Goal: Information Seeking & Learning: Learn about a topic

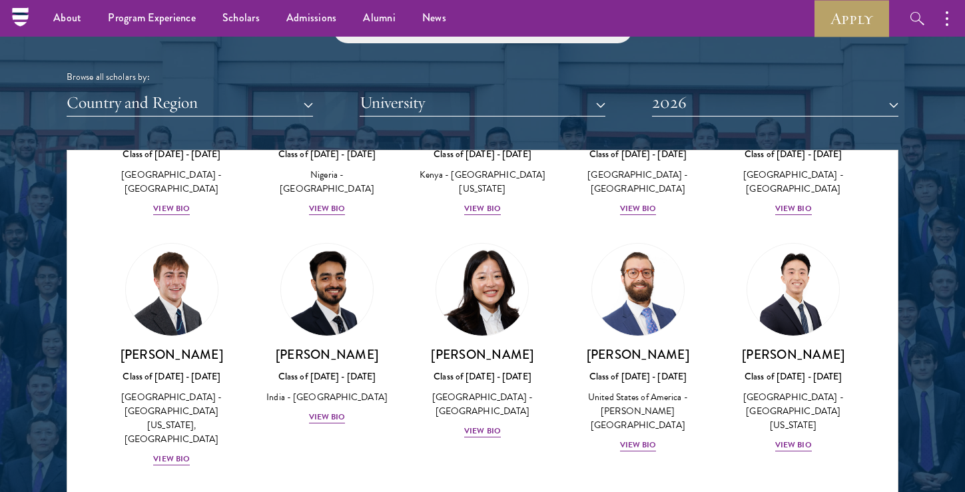
scroll to position [5438, 0]
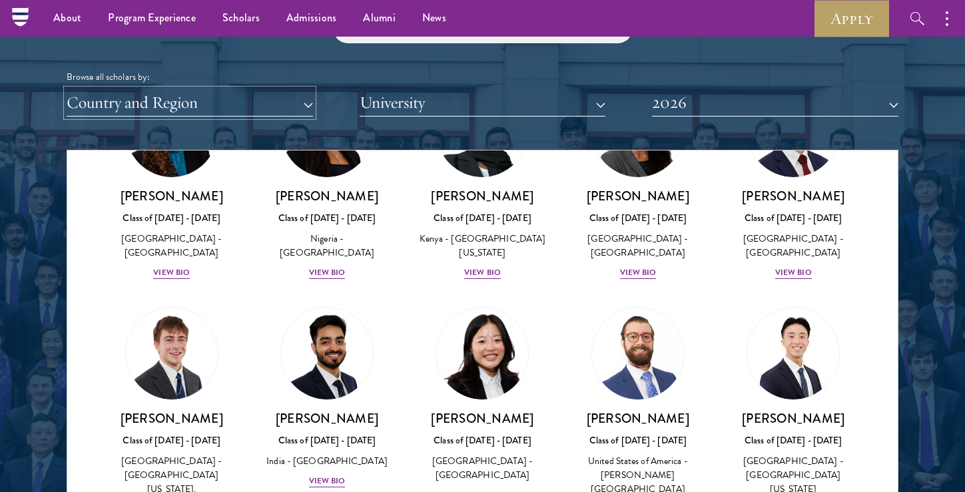
click at [187, 89] on button "Country and Region" at bounding box center [190, 102] width 246 height 27
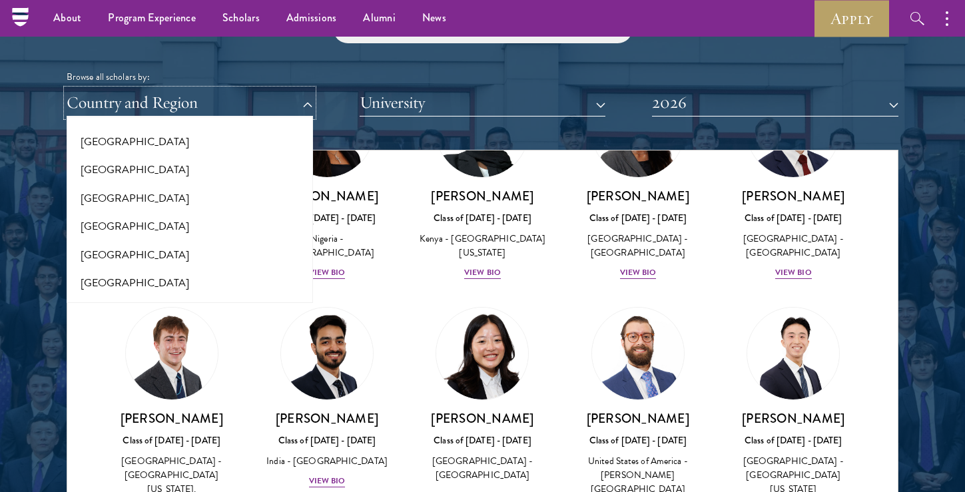
scroll to position [2717, 0]
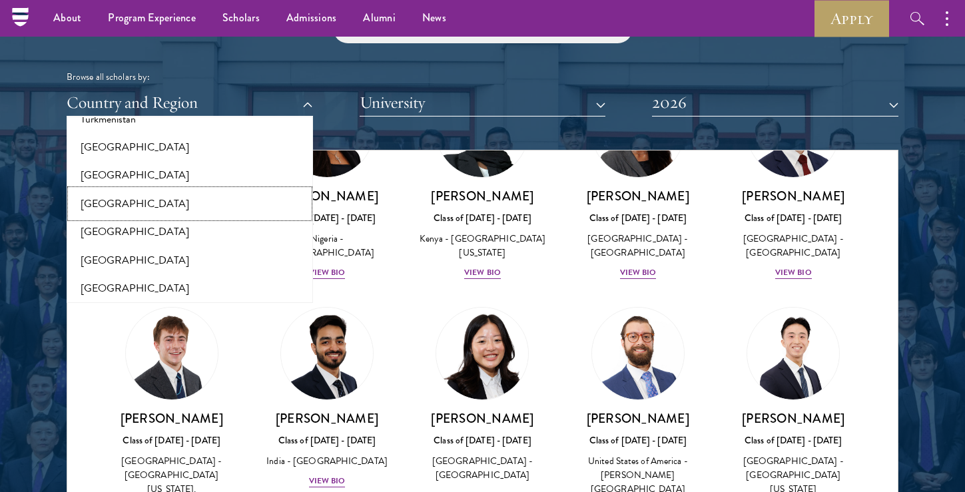
click at [164, 193] on button "[GEOGRAPHIC_DATA]" at bounding box center [190, 204] width 238 height 28
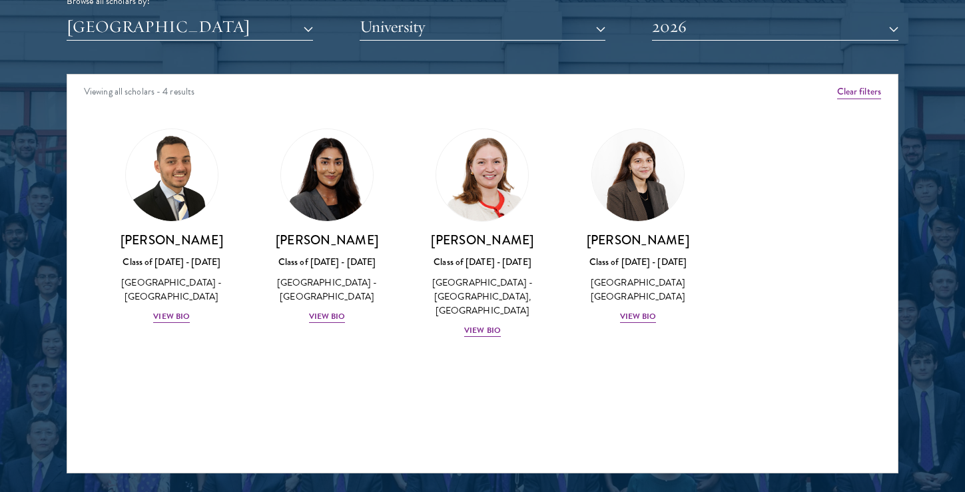
scroll to position [1705, 0]
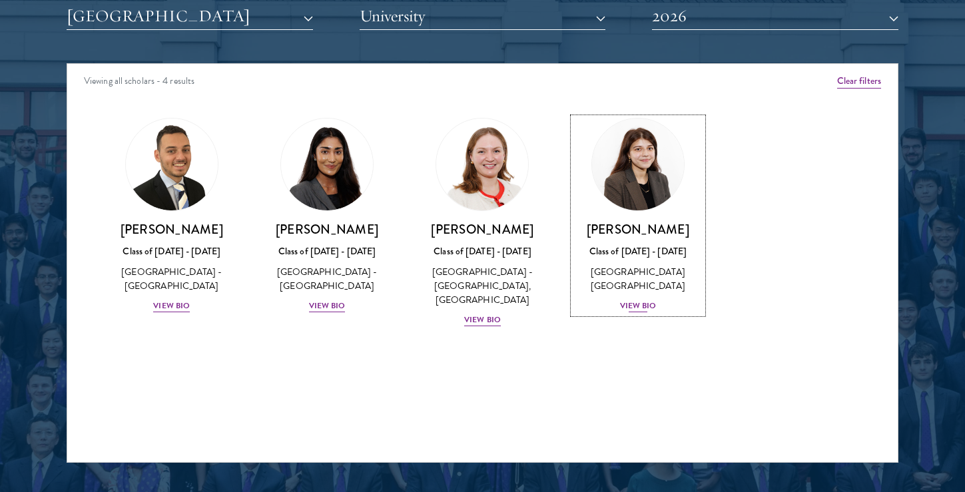
click at [649, 308] on div "View Bio" at bounding box center [638, 306] width 37 height 13
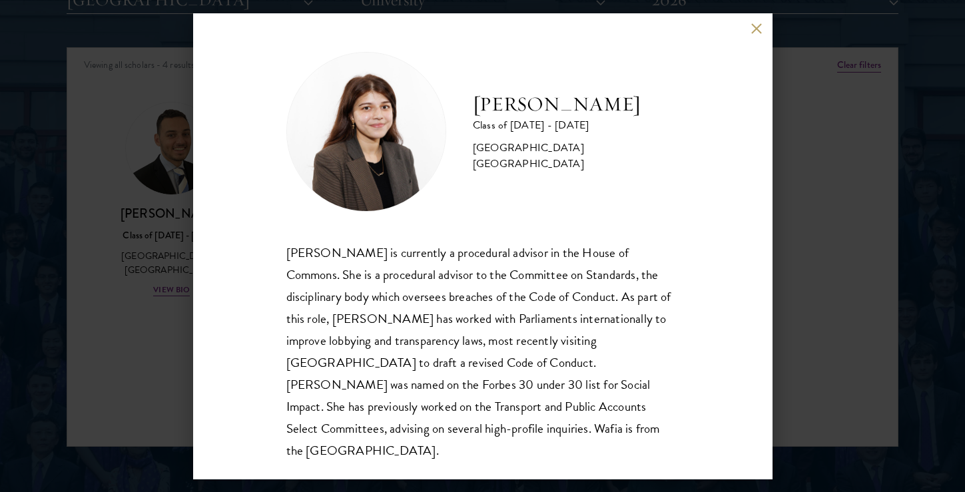
scroll to position [1723, 0]
click at [753, 25] on button at bounding box center [756, 28] width 11 height 11
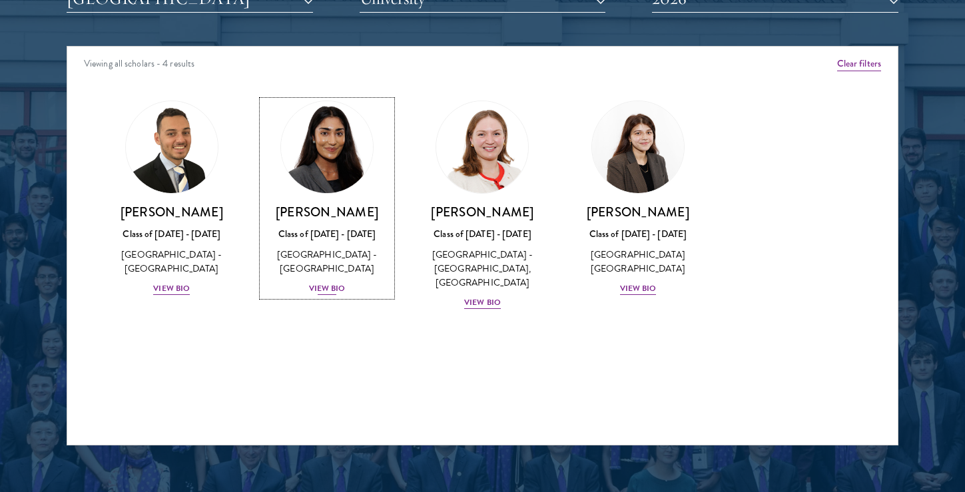
click at [332, 287] on div "View Bio" at bounding box center [327, 288] width 37 height 13
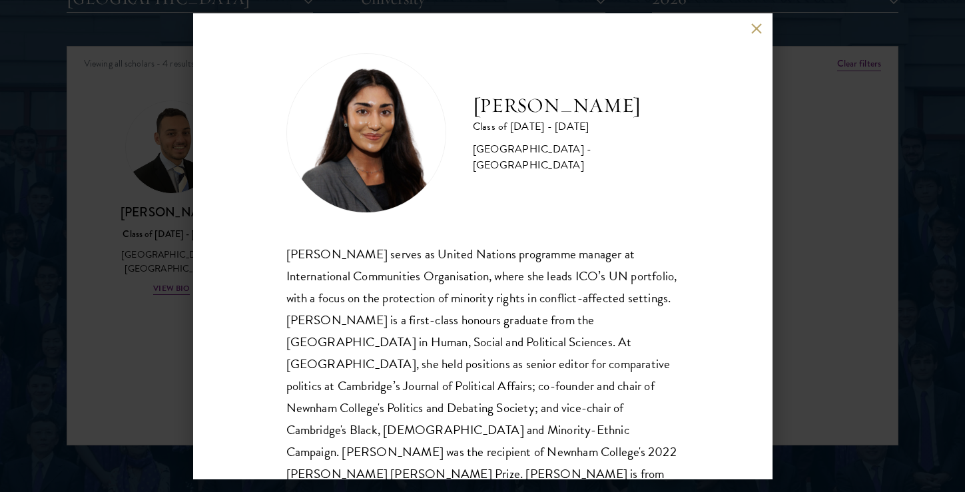
click at [751, 29] on button at bounding box center [756, 28] width 11 height 11
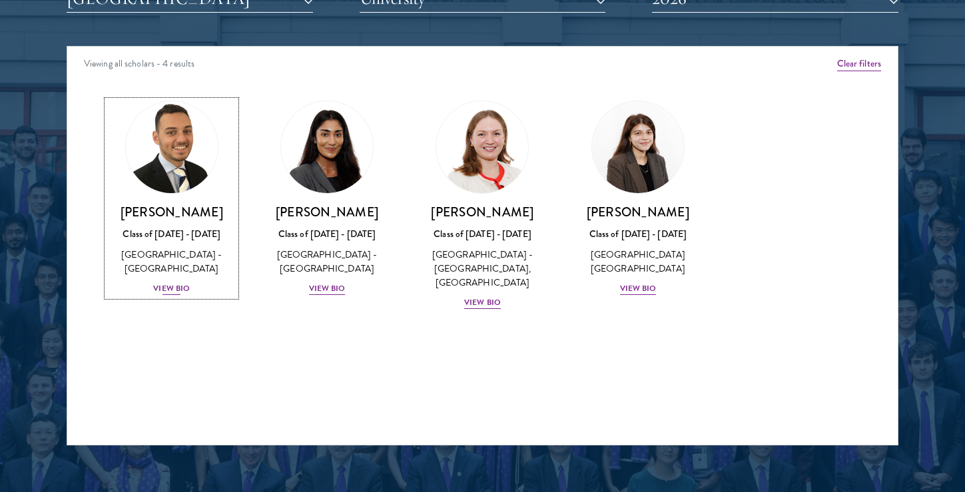
click at [171, 287] on div "View Bio" at bounding box center [171, 288] width 37 height 13
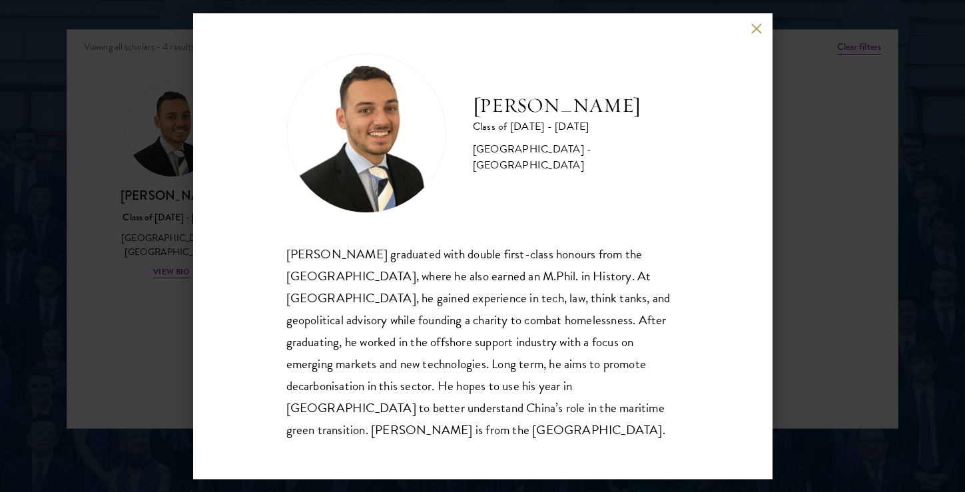
scroll to position [1740, 0]
click at [755, 35] on button at bounding box center [756, 28] width 11 height 11
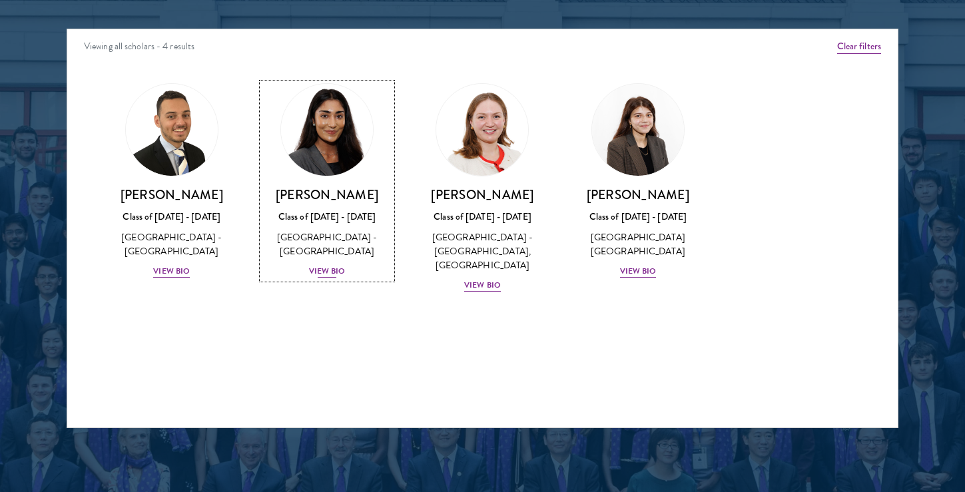
click at [331, 273] on div "View Bio" at bounding box center [327, 271] width 37 height 13
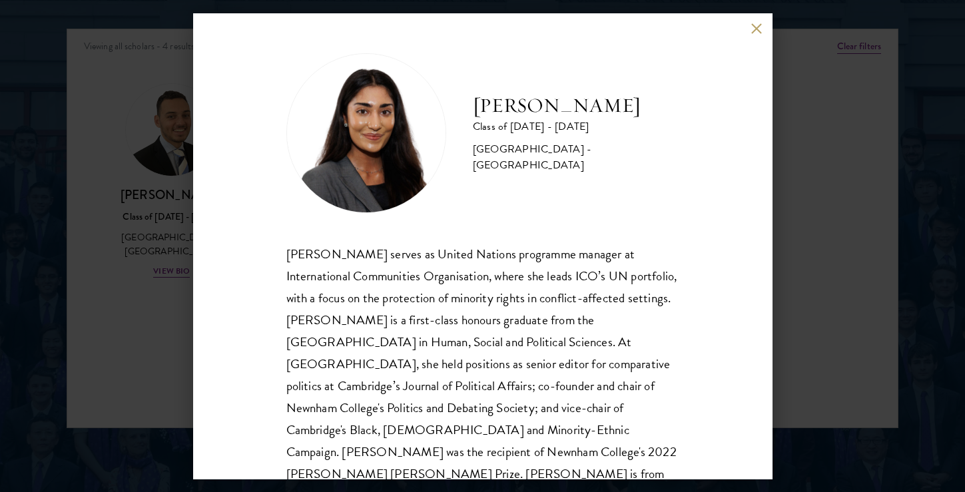
scroll to position [23, 0]
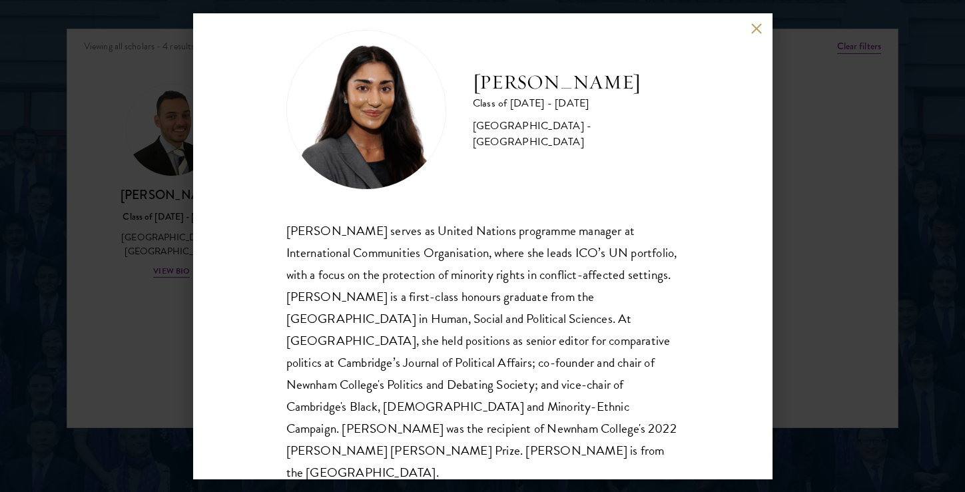
click at [757, 29] on button at bounding box center [756, 28] width 11 height 11
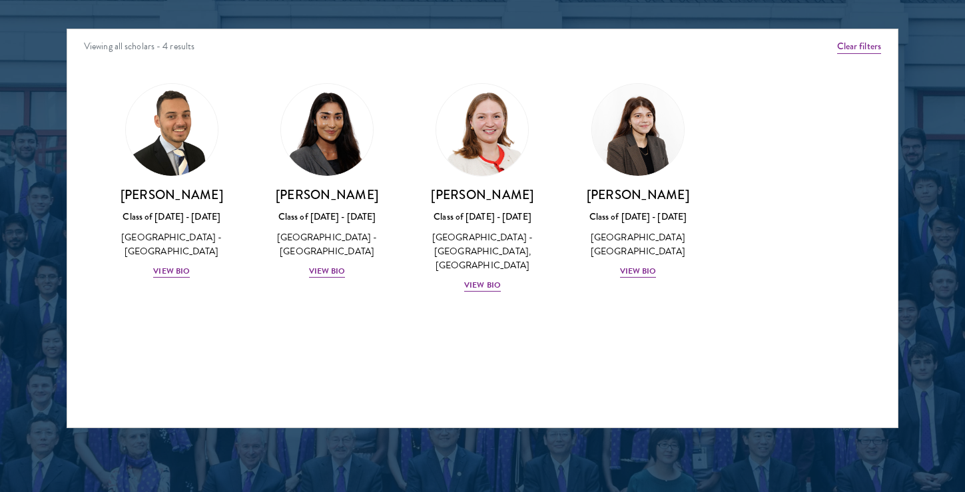
click at [362, 333] on div "Amber Class of [DATE] - [DATE] [GEOGRAPHIC_DATA] - [GEOGRAPHIC_DATA] View Bio C…" at bounding box center [482, 200] width 831 height 266
click at [177, 267] on div "View Bio" at bounding box center [171, 271] width 37 height 13
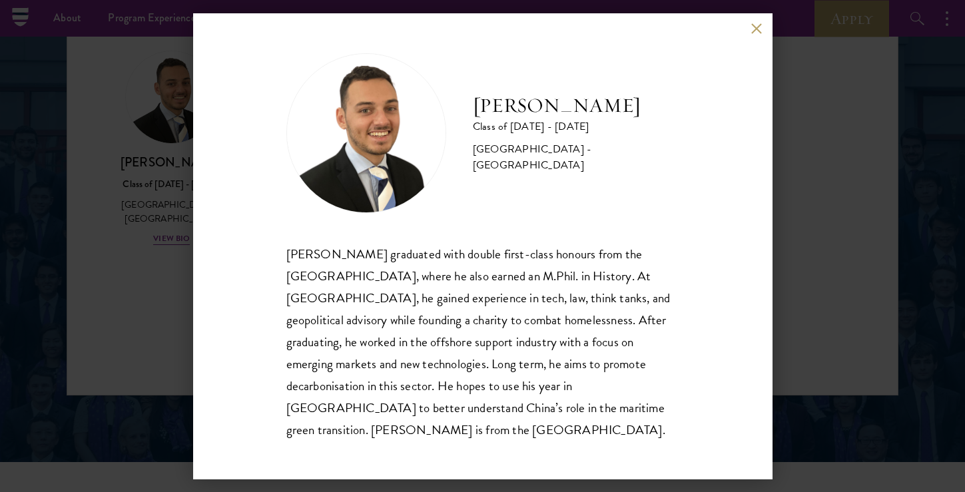
scroll to position [1767, 0]
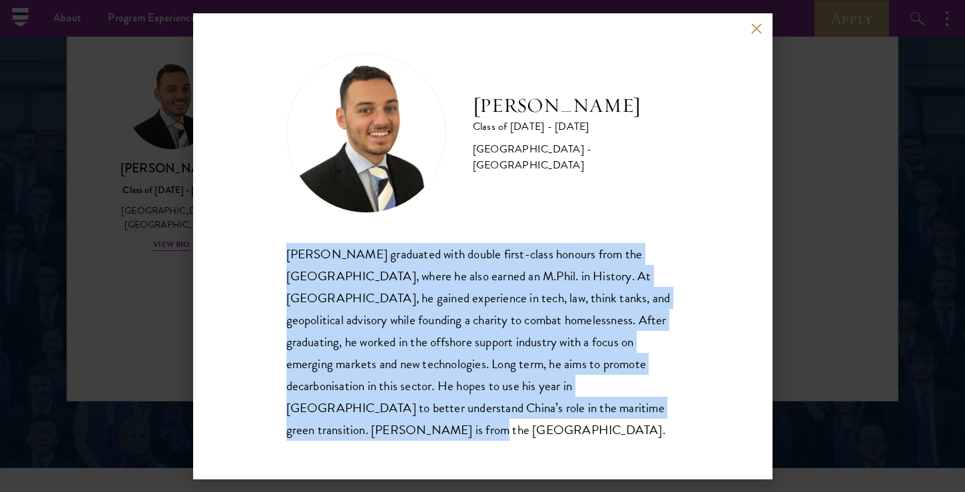
drag, startPoint x: 283, startPoint y: 263, endPoint x: 614, endPoint y: 421, distance: 366.2
click at [614, 421] on div "[PERSON_NAME] Class of [DATE] - [DATE] [GEOGRAPHIC_DATA] - [GEOGRAPHIC_DATA] [P…" at bounding box center [483, 246] width 580 height 466
copy div "[PERSON_NAME] graduated with double first-class honours from the [GEOGRAPHIC_DA…"
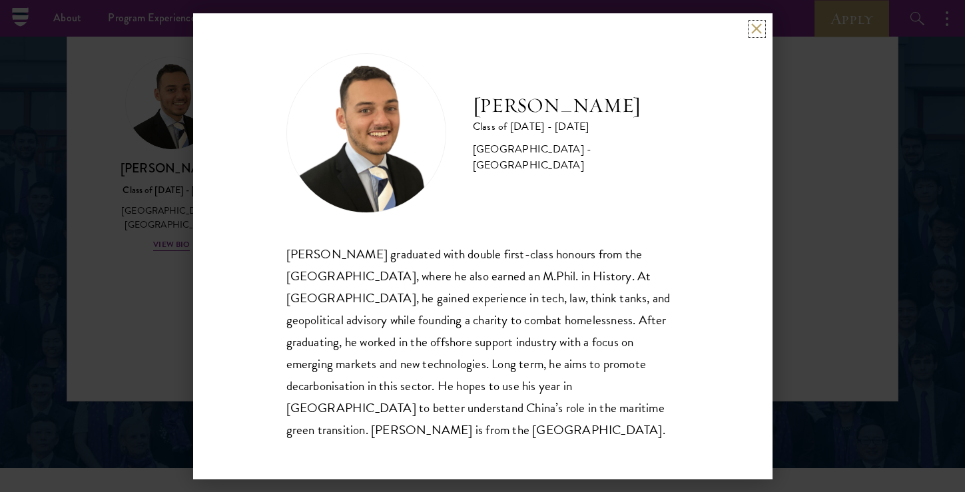
click at [755, 35] on button at bounding box center [756, 28] width 11 height 11
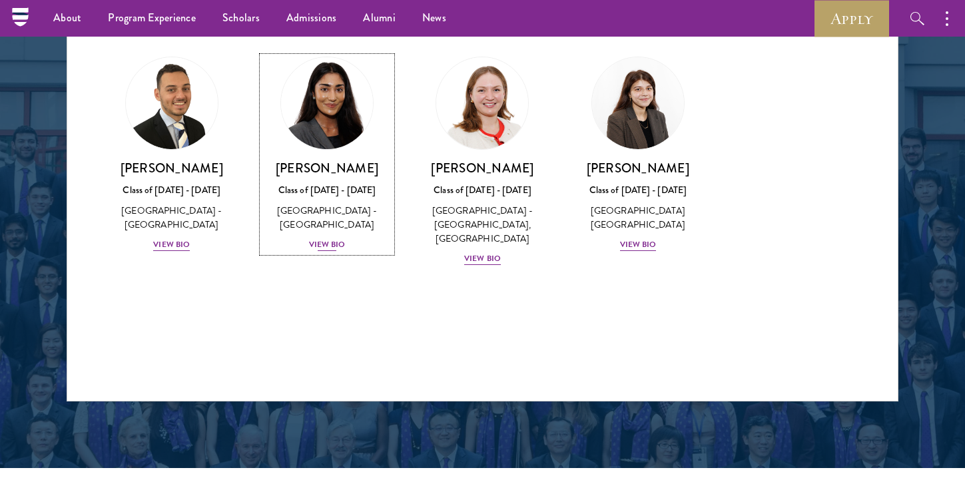
click at [330, 250] on div "View Bio" at bounding box center [327, 244] width 37 height 13
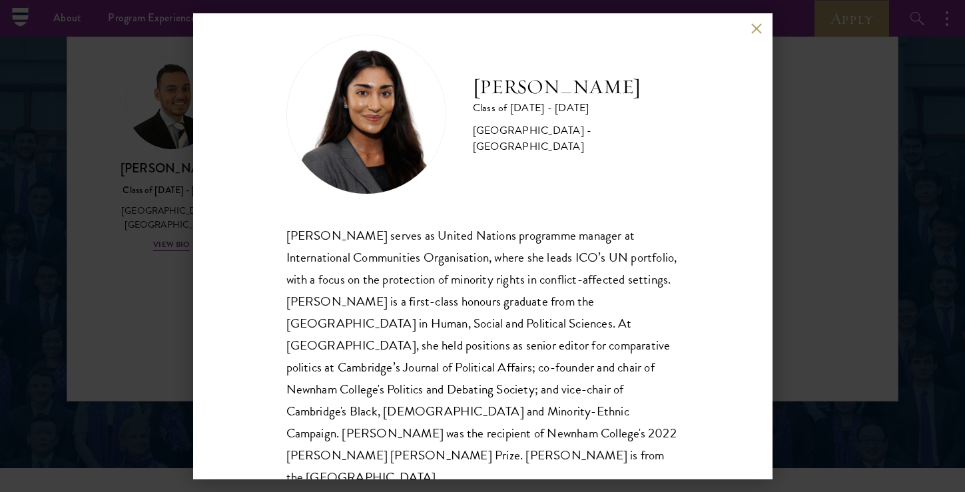
scroll to position [23, 0]
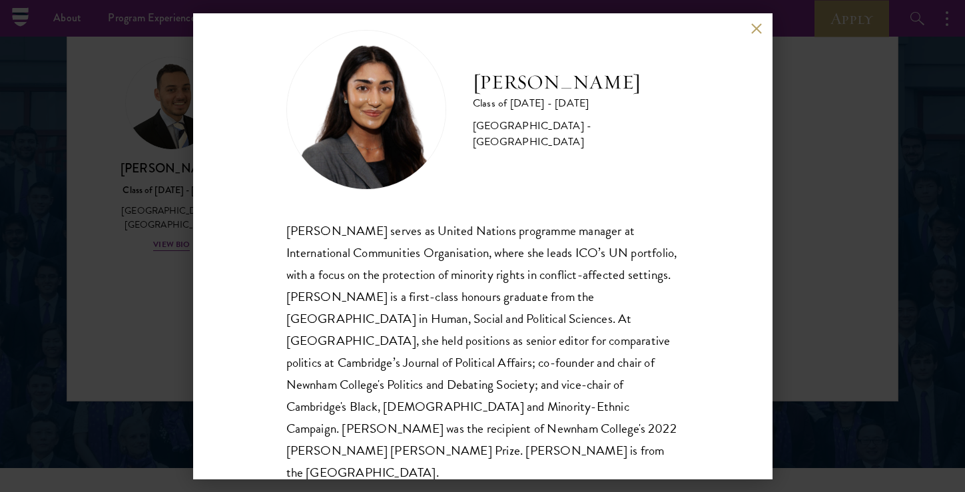
click at [755, 24] on button at bounding box center [756, 28] width 11 height 11
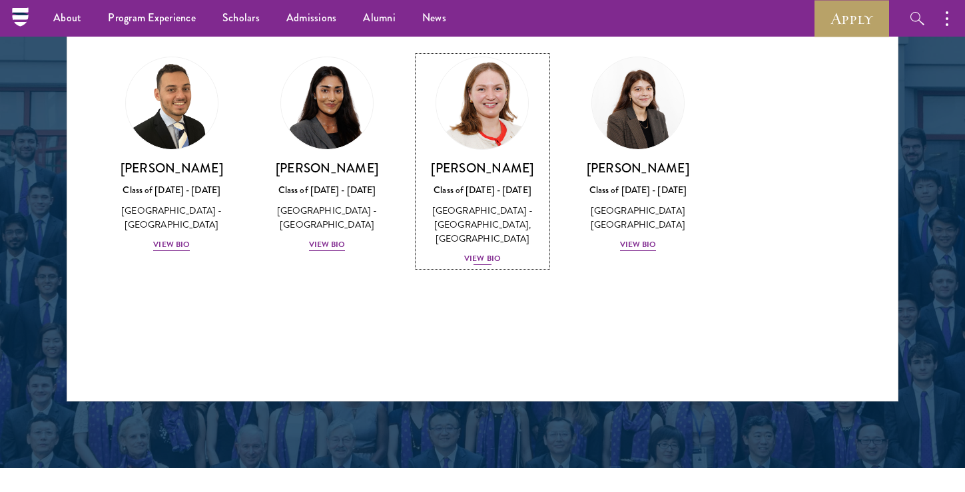
click at [495, 265] on div "View Bio" at bounding box center [482, 258] width 37 height 13
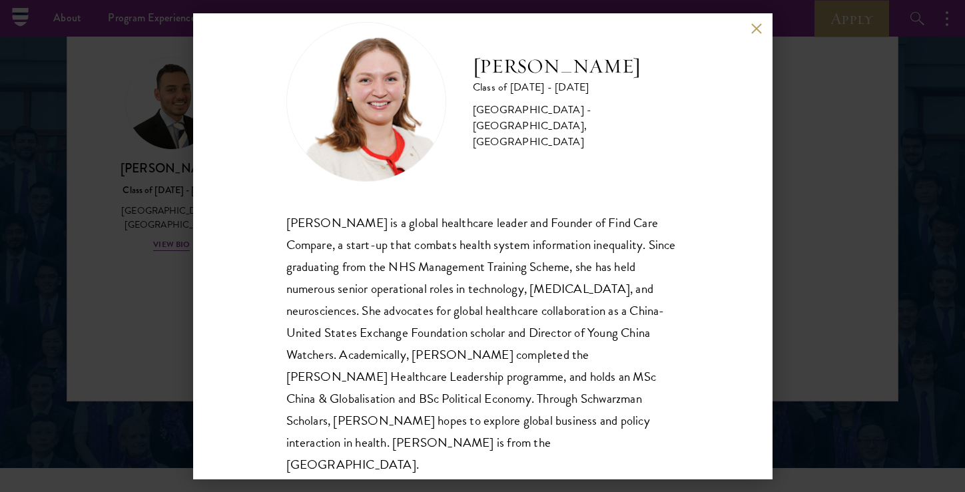
scroll to position [32, 0]
click at [755, 27] on button at bounding box center [756, 28] width 11 height 11
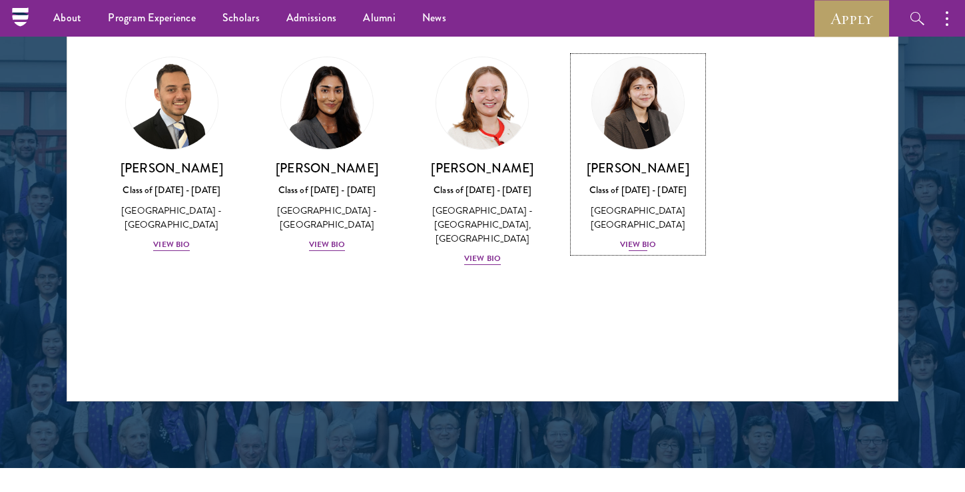
click at [643, 244] on div "View Bio" at bounding box center [638, 244] width 37 height 13
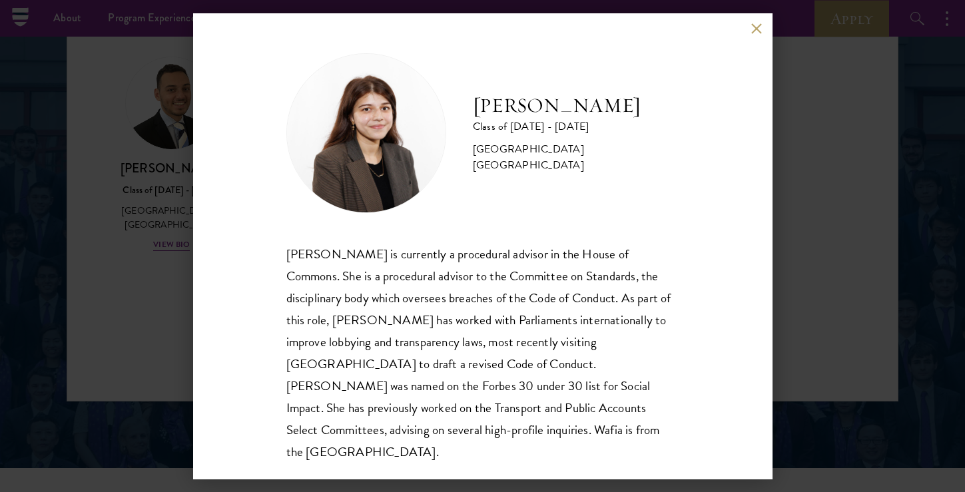
scroll to position [1, 0]
